Goal: Information Seeking & Learning: Learn about a topic

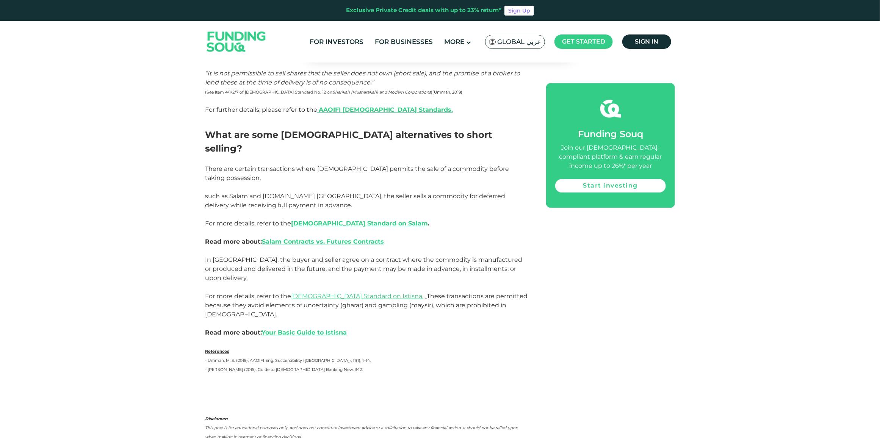
scroll to position [1206, 0]
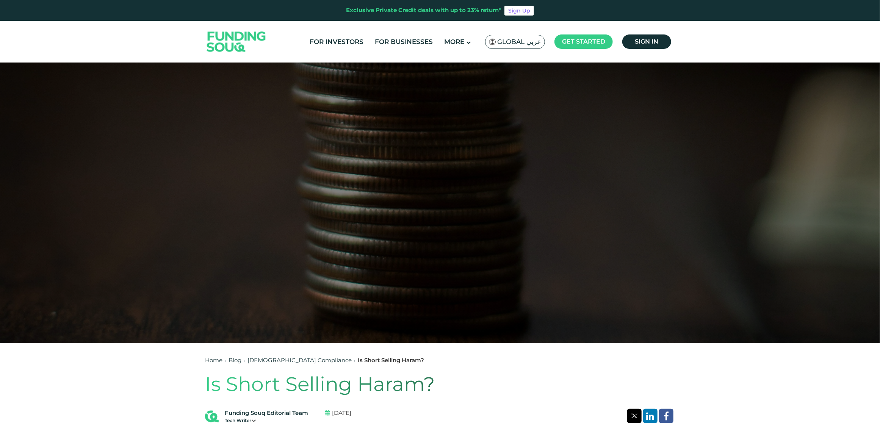
scroll to position [1046, 0]
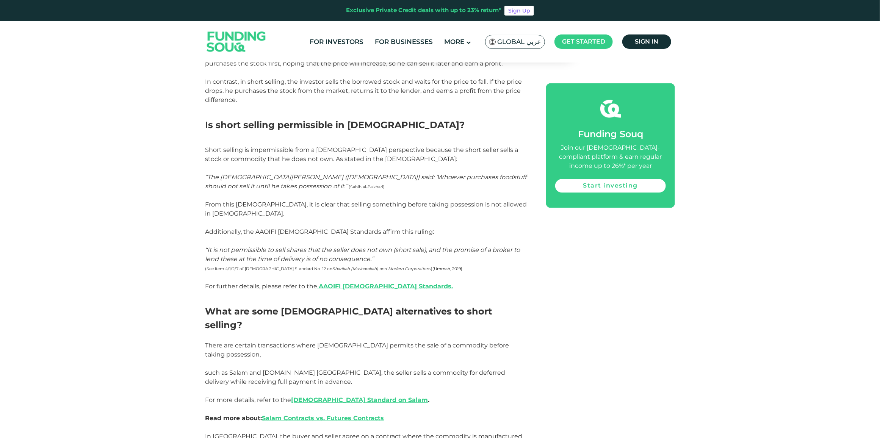
drag, startPoint x: 783, startPoint y: 143, endPoint x: 780, endPoint y: 146, distance: 4.3
click at [781, 145] on div "Home Blog Shariah Compliance 1" at bounding box center [440, 15] width 880 height 1986
drag, startPoint x: 210, startPoint y: 177, endPoint x: 268, endPoint y: 181, distance: 57.7
click at [248, 178] on span "“The [DEMOGRAPHIC_DATA][PERSON_NAME] (" at bounding box center [276, 177] width 142 height 7
drag, startPoint x: 271, startPoint y: 181, endPoint x: 292, endPoint y: 177, distance: 21.0
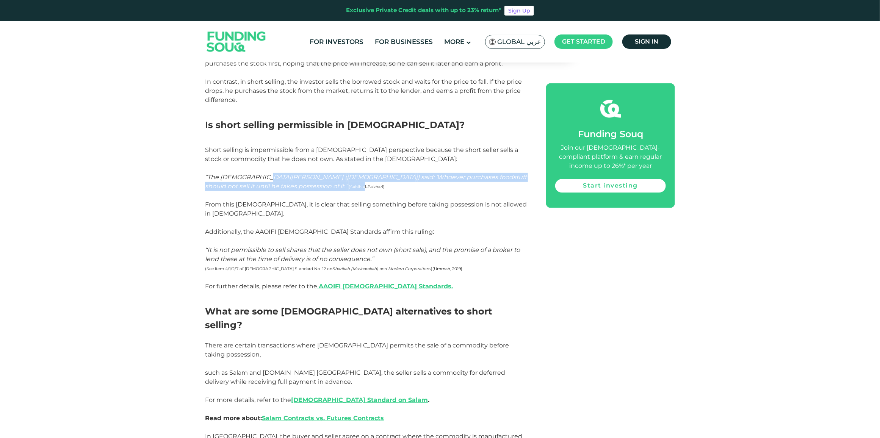
click at [274, 184] on p "“The Prophet Muhammad ( ﷺ ) said: ‘Whoever purchases foodstuff should not sell …" at bounding box center [367, 186] width 324 height 27
click at [347, 177] on span "[DEMOGRAPHIC_DATA]" at bounding box center [382, 177] width 71 height 7
click at [346, 181] on p "“The Prophet Muhammad ( ﷺ ) said: ‘Whoever purchases foodstuff should not sell …" at bounding box center [367, 186] width 324 height 27
click at [318, 179] on span ") said: ‘Whoever purchases foodstuff should not sell it until he takes possessi…" at bounding box center [365, 182] width 321 height 16
drag, startPoint x: 317, startPoint y: 178, endPoint x: 365, endPoint y: 181, distance: 47.9
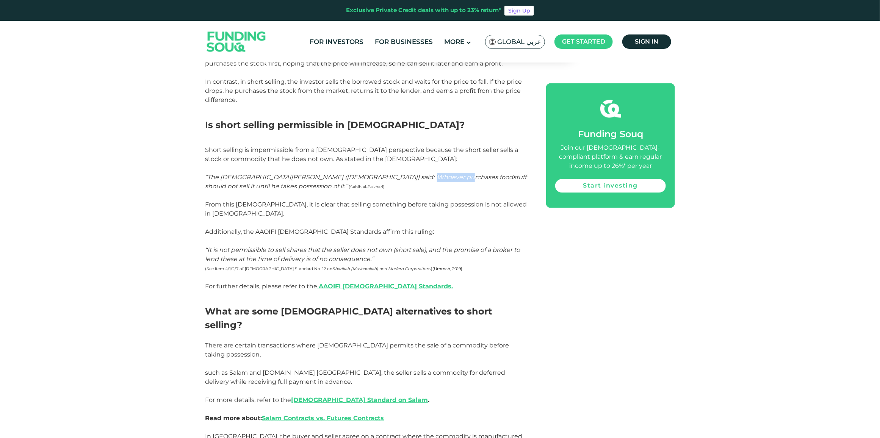
click at [354, 181] on span ") said: ‘Whoever purchases foodstuff should not sell it until he takes possessi…" at bounding box center [365, 182] width 321 height 16
click at [379, 182] on p "“The Prophet Muhammad ( ﷺ ) said: ‘Whoever purchases foodstuff should not sell …" at bounding box center [367, 186] width 324 height 27
click at [324, 177] on span ") said: ‘Whoever purchases foodstuff should not sell it until he takes possessi…" at bounding box center [365, 182] width 321 height 16
drag, startPoint x: 372, startPoint y: 177, endPoint x: 403, endPoint y: 178, distance: 31.1
click at [403, 178] on span ") said: ‘Whoever purchases foodstuff should not sell it until he takes possessi…" at bounding box center [365, 182] width 321 height 16
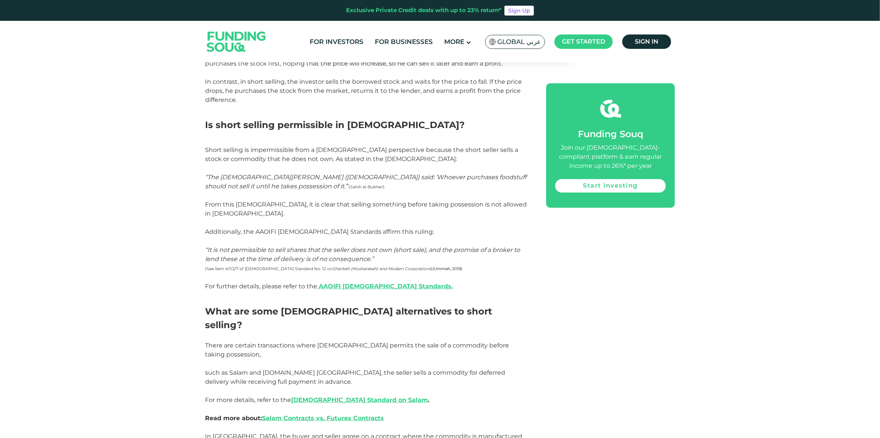
click at [417, 186] on p "“The Prophet Muhammad ( ﷺ ) said: ‘Whoever purchases foodstuff should not sell …" at bounding box center [367, 186] width 324 height 27
drag, startPoint x: 407, startPoint y: 177, endPoint x: 421, endPoint y: 178, distance: 13.3
click at [414, 178] on span ") said: ‘Whoever purchases foodstuff should not sell it until he takes possessi…" at bounding box center [365, 182] width 321 height 16
click at [431, 177] on span ") said: ‘Whoever purchases foodstuff should not sell it until he takes possessi…" at bounding box center [365, 182] width 321 height 16
click at [442, 175] on span ") said: ‘Whoever purchases foodstuff should not sell it until he takes possessi…" at bounding box center [365, 182] width 321 height 16
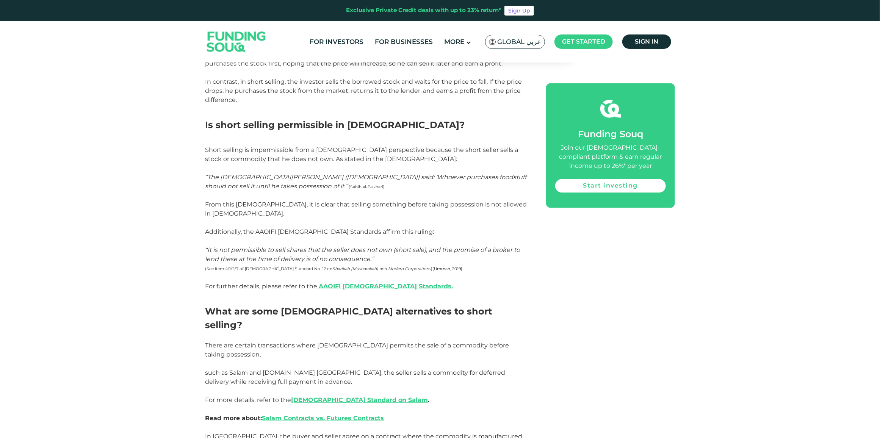
click at [460, 177] on span ") said: ‘Whoever purchases foodstuff should not sell it until he takes possessi…" at bounding box center [365, 182] width 321 height 16
drag, startPoint x: 479, startPoint y: 174, endPoint x: 488, endPoint y: 176, distance: 8.5
click at [480, 174] on span ") said: ‘Whoever purchases foodstuff should not sell it until he takes possessi…" at bounding box center [365, 182] width 321 height 16
click at [488, 176] on span ") said: ‘Whoever purchases foodstuff should not sell it until he takes possessi…" at bounding box center [365, 182] width 321 height 16
drag, startPoint x: 244, startPoint y: 184, endPoint x: 192, endPoint y: 185, distance: 51.6
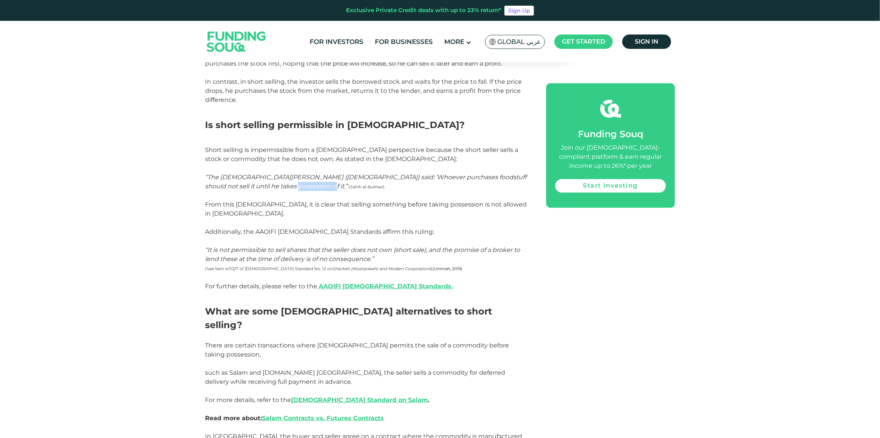
click at [193, 186] on div "Home Blog Shariah Compliance 1" at bounding box center [440, 15] width 880 height 1986
click at [318, 171] on p "Short selling is impermissible from a [DEMOGRAPHIC_DATA] perspective because th…" at bounding box center [367, 159] width 324 height 27
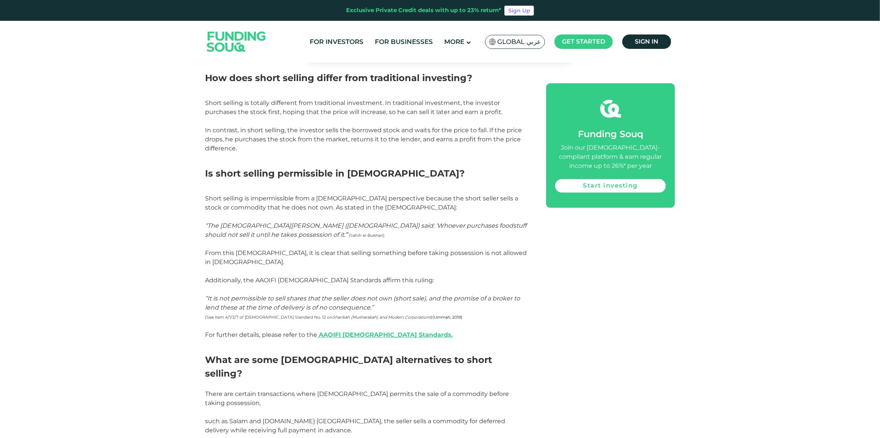
scroll to position [977, 0]
